Goal: Feedback & Contribution: Leave review/rating

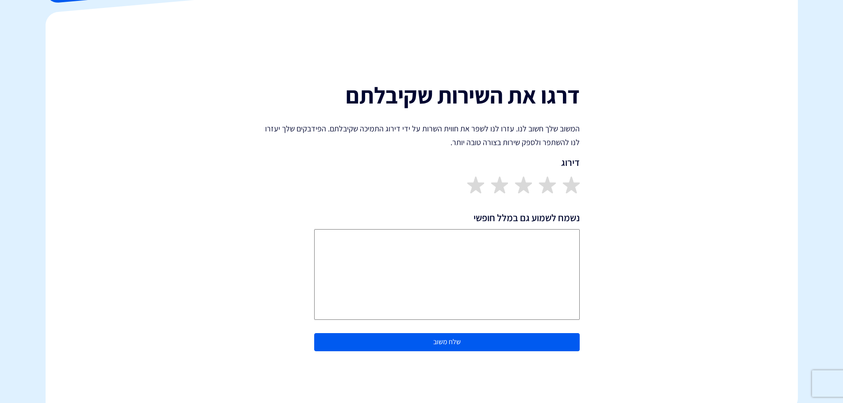
scroll to position [133, 0]
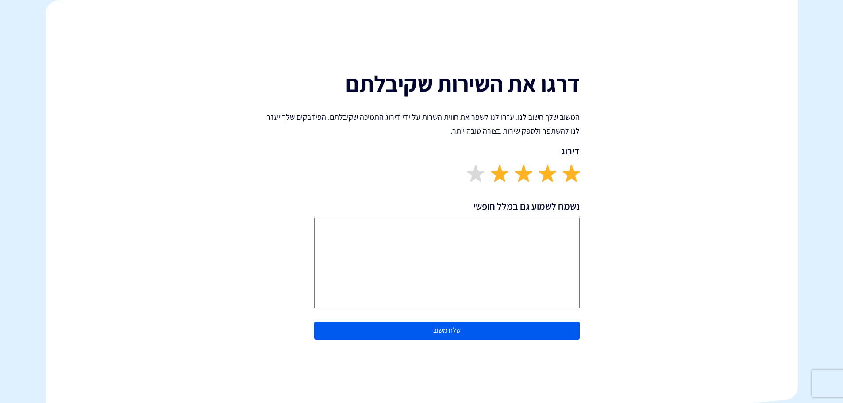
click at [503, 175] on img at bounding box center [499, 173] width 17 height 17
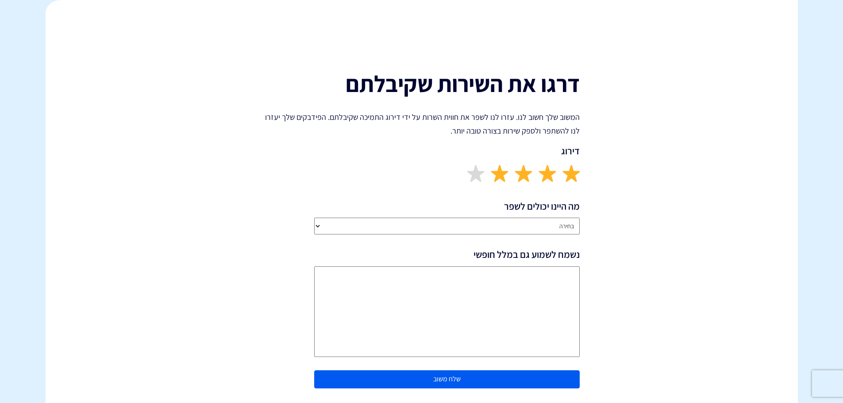
click at [524, 224] on select "בחירה שירותיות נציג/ה התמיכה זמן התגובה איכות הפתרון חסר פיצ’ר מבוקש ביצועי הפל…" at bounding box center [446, 226] width 265 height 17
select select "Response Time"
click at [314, 218] on select "בחירה שירותיות נציג/ה התמיכה זמן התגובה איכות הפתרון חסר פיצ’ר מבוקש ביצועי הפל…" at bounding box center [446, 226] width 265 height 17
click at [467, 284] on textarea "נשמח לשמוע גם במלל חופשי" at bounding box center [446, 311] width 265 height 91
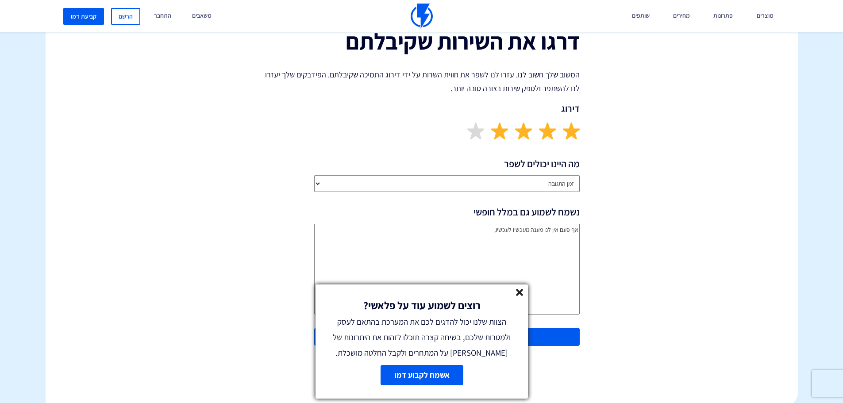
scroll to position [206, 0]
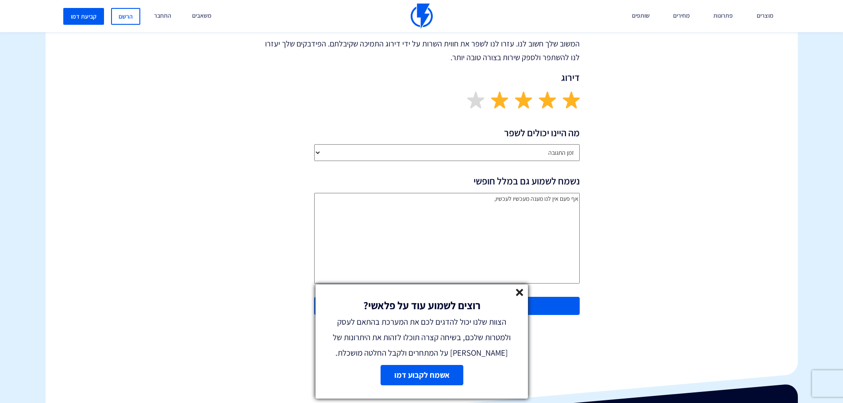
click at [521, 294] on line at bounding box center [519, 292] width 6 height 6
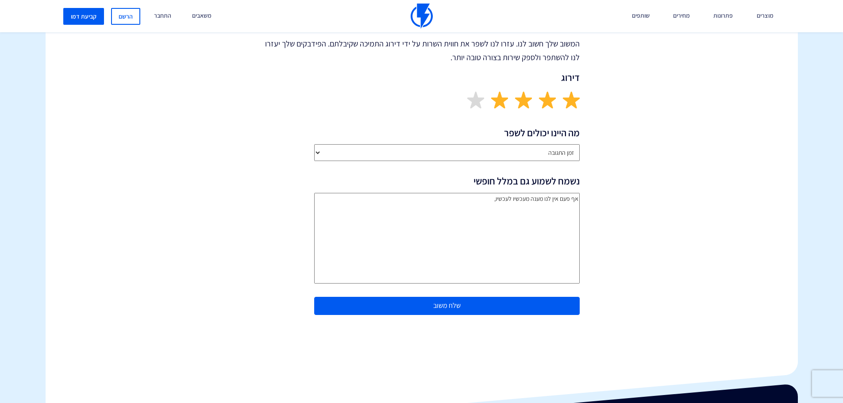
click at [468, 208] on textarea "אף פעם אין לנו מענה מעכשיו לעכשיו," at bounding box center [446, 238] width 265 height 91
click at [468, 208] on textarea "אף פעם אין לנו מענה מעכשיו לעכשיו, תמיד צריך לחכות עד שיהיה לכם זמן לסייע וזה מ…" at bounding box center [446, 238] width 265 height 91
click at [335, 212] on textarea "אף פעם אין לנו מענה מעכשיו לעכשיו, תמיד צריך לחכות עד שיהיה לכם זמן לסייע וזה מ…" at bounding box center [446, 238] width 265 height 91
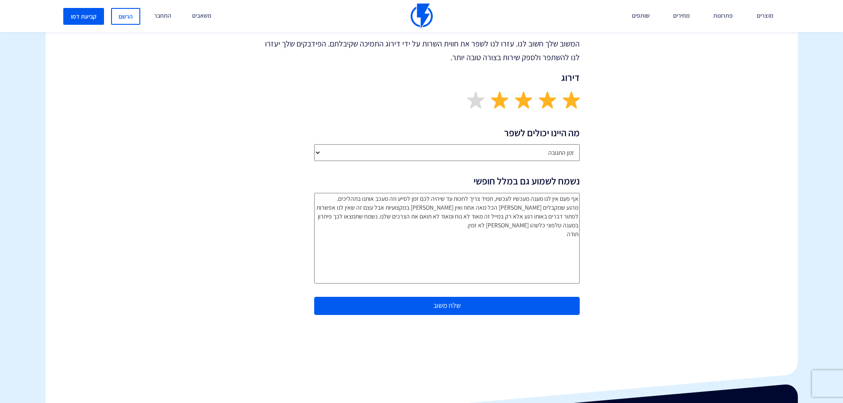
type textarea "אף פעם אין לנו מענה מעכשיו לעכשיו, תמיד צריך לחכות עד שיהיה לכם זמן לסייע וזה מ…"
click at [520, 305] on button "שלח משוב" at bounding box center [446, 306] width 265 height 18
